Goal: Find contact information: Find contact information

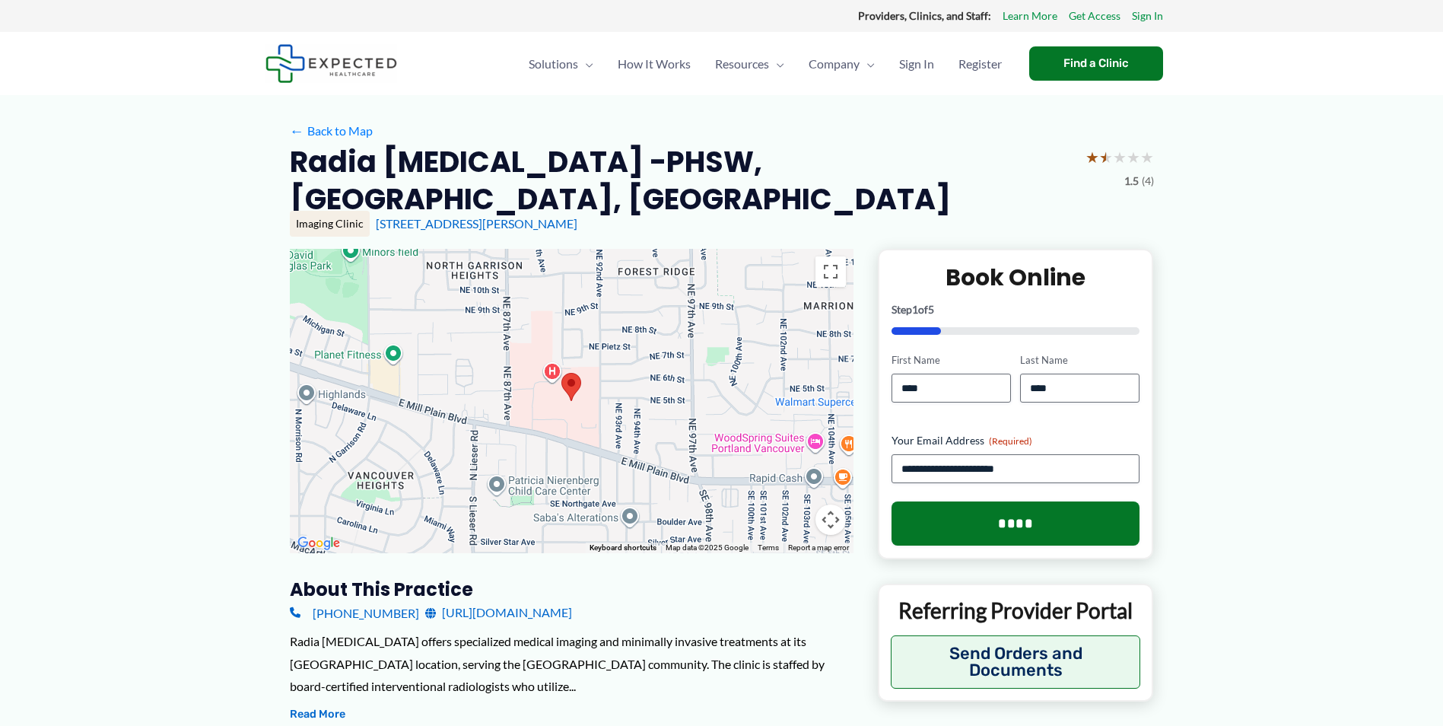
click at [955, 393] on input "****" at bounding box center [951, 388] width 119 height 29
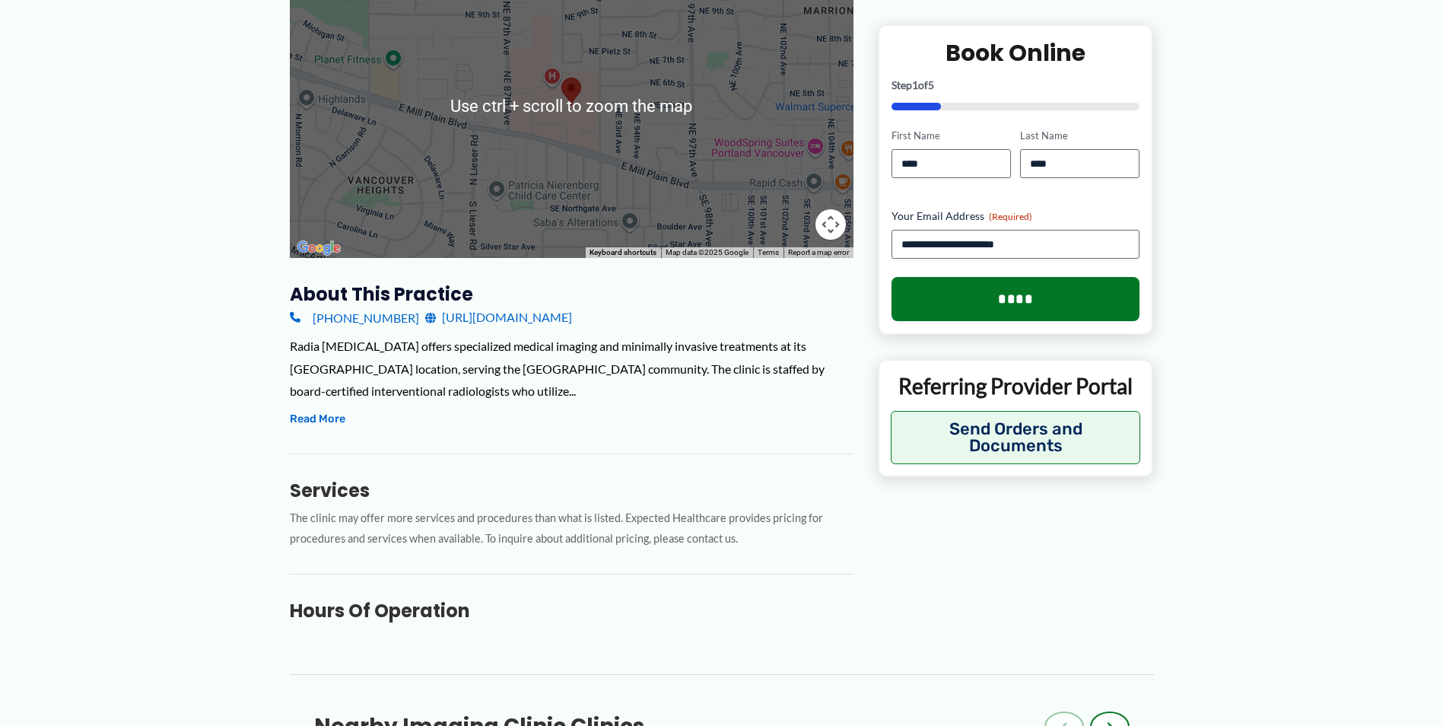
scroll to position [304, 0]
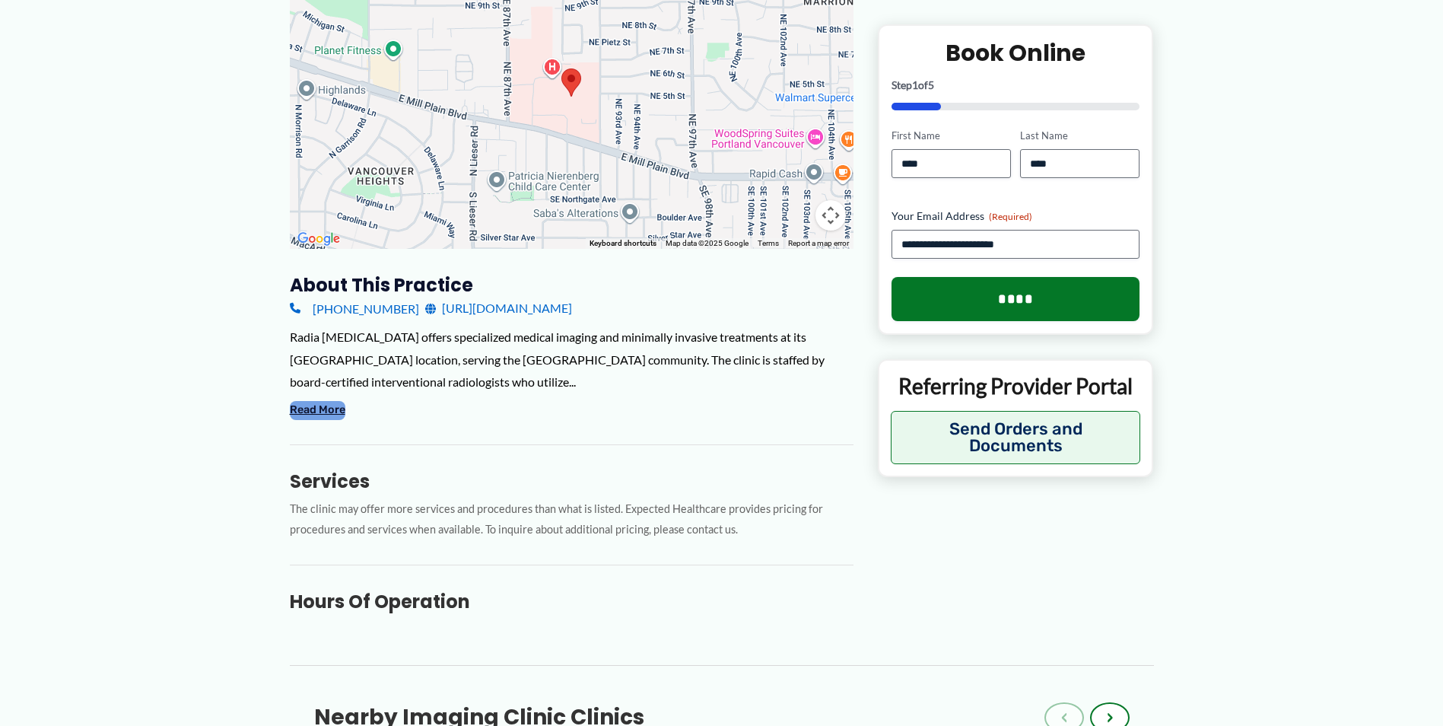
click at [316, 415] on button "Read More" at bounding box center [318, 410] width 56 height 18
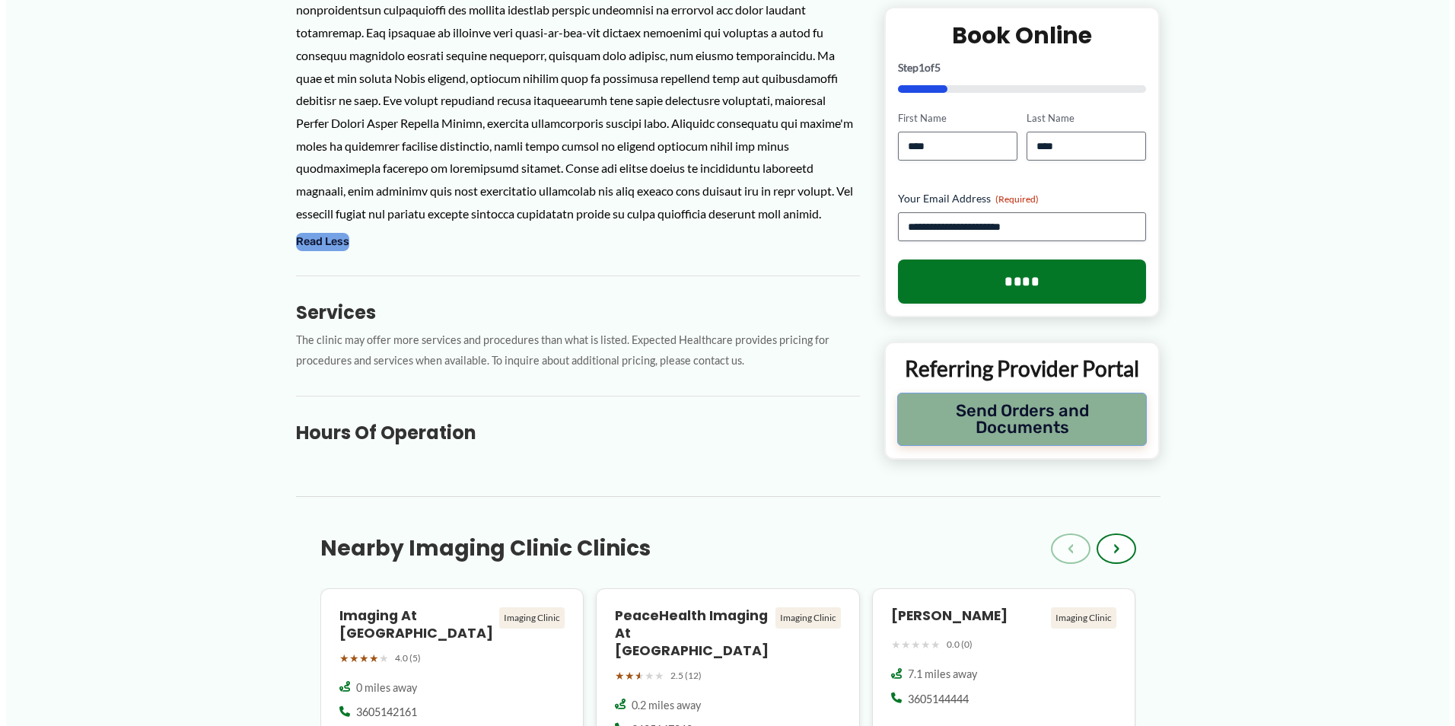
scroll to position [533, 0]
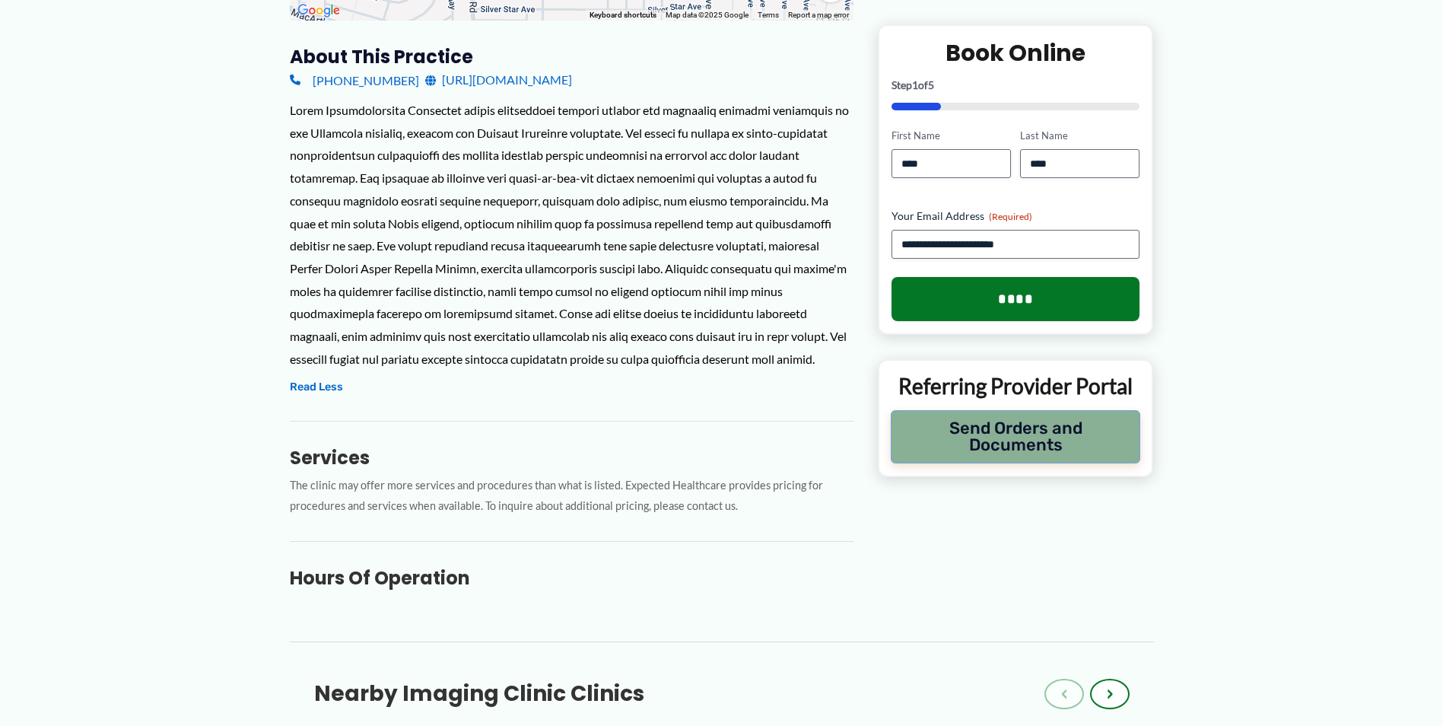
click at [1049, 442] on button "Send Orders and Documents" at bounding box center [1016, 436] width 250 height 53
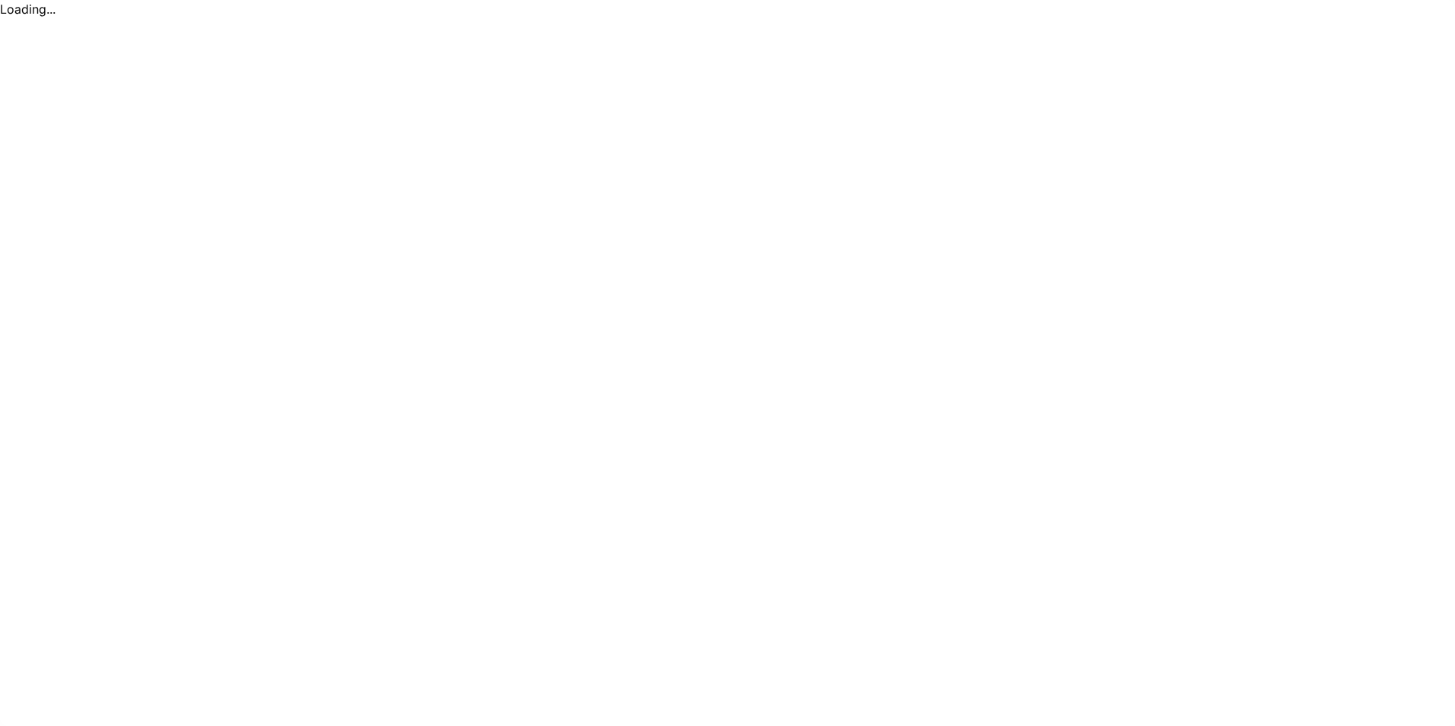
scroll to position [0, 0]
